Goal: Find specific page/section: Find specific page/section

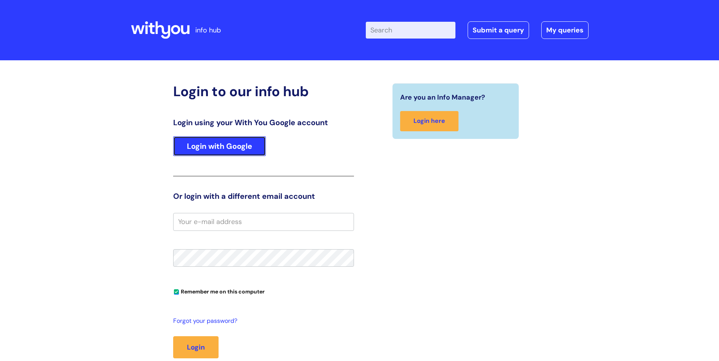
click at [183, 146] on link "Login with Google" at bounding box center [219, 146] width 93 height 20
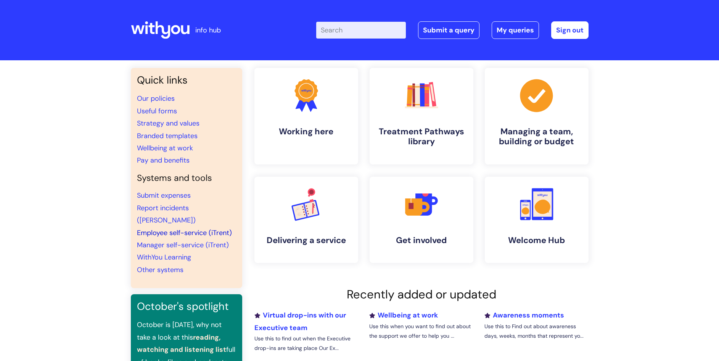
click at [168, 228] on link "Employee self-service (iTrent)" at bounding box center [184, 232] width 95 height 9
click at [168, 253] on link "WithYou Learning" at bounding box center [164, 257] width 54 height 9
